Goal: Transaction & Acquisition: Purchase product/service

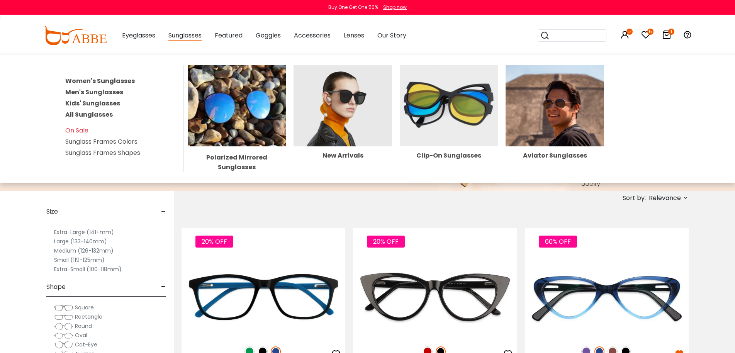
click at [431, 93] on img at bounding box center [449, 105] width 98 height 81
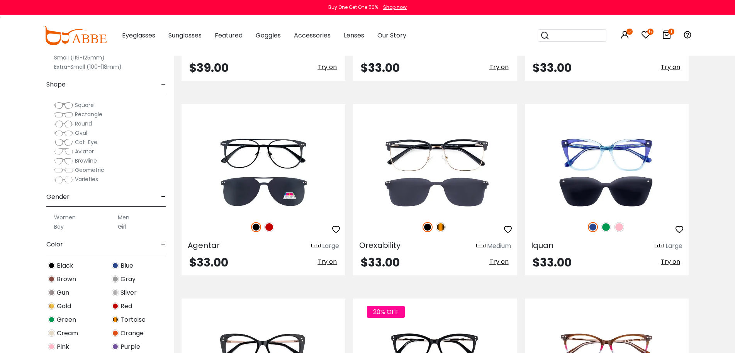
scroll to position [1081, 0]
